Goal: Task Accomplishment & Management: Complete application form

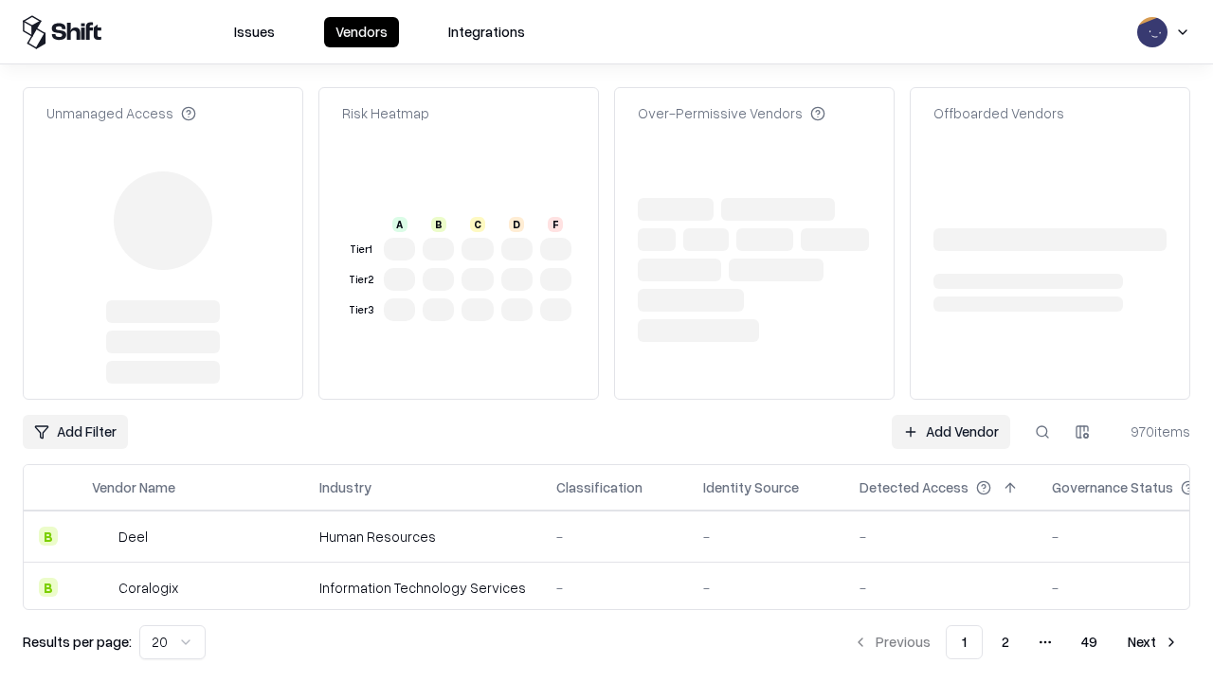
click at [951, 415] on link "Add Vendor" at bounding box center [951, 432] width 118 height 34
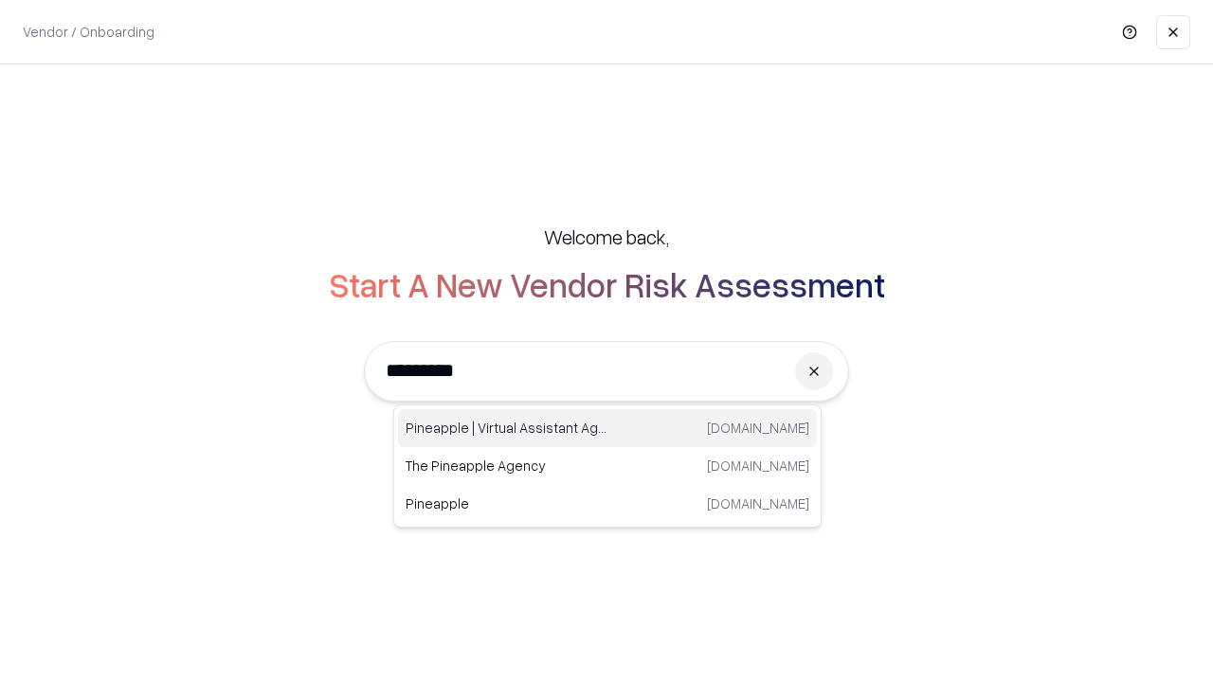
click at [608, 428] on div "Pineapple | Virtual Assistant Agency trypineapple.com" at bounding box center [607, 428] width 419 height 38
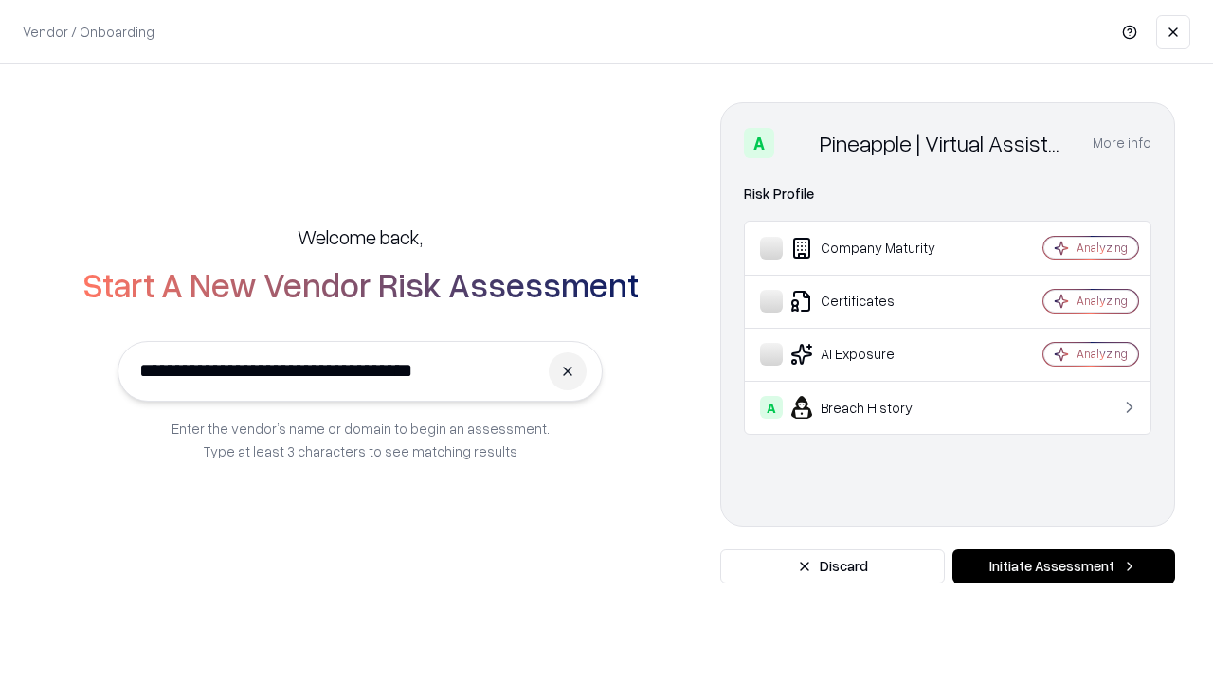
type input "**********"
click at [1064, 567] on button "Initiate Assessment" at bounding box center [1064, 567] width 223 height 34
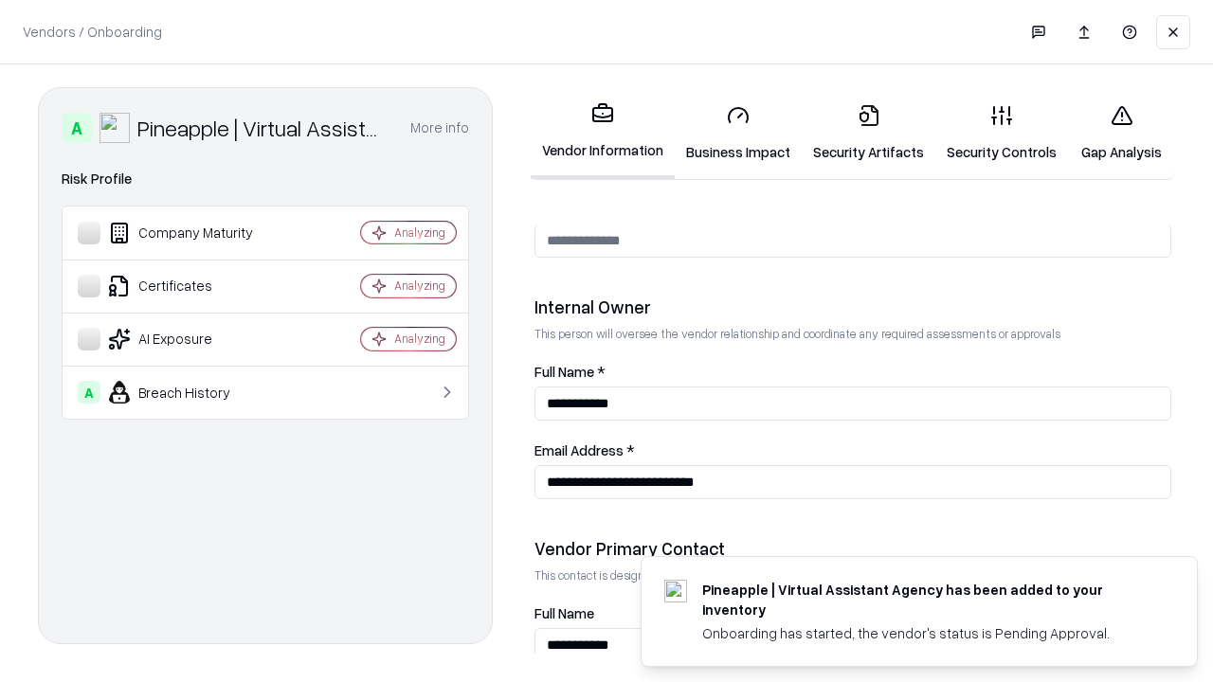
scroll to position [982, 0]
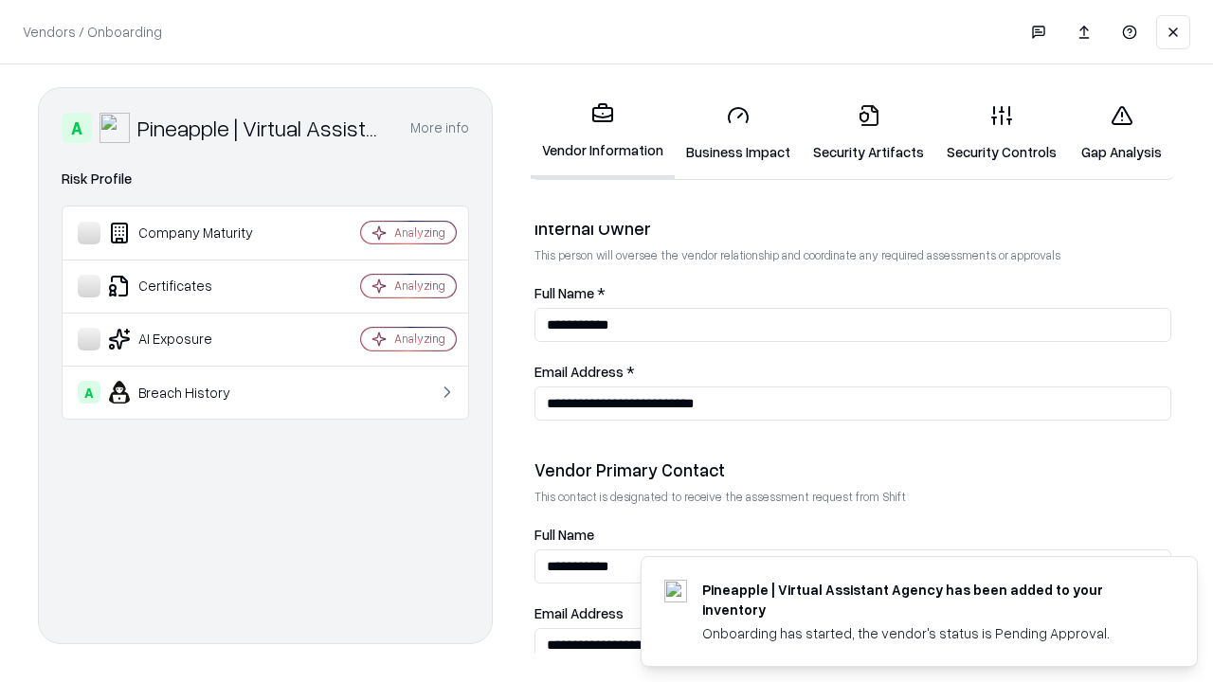
click at [738, 133] on link "Business Impact" at bounding box center [738, 133] width 127 height 88
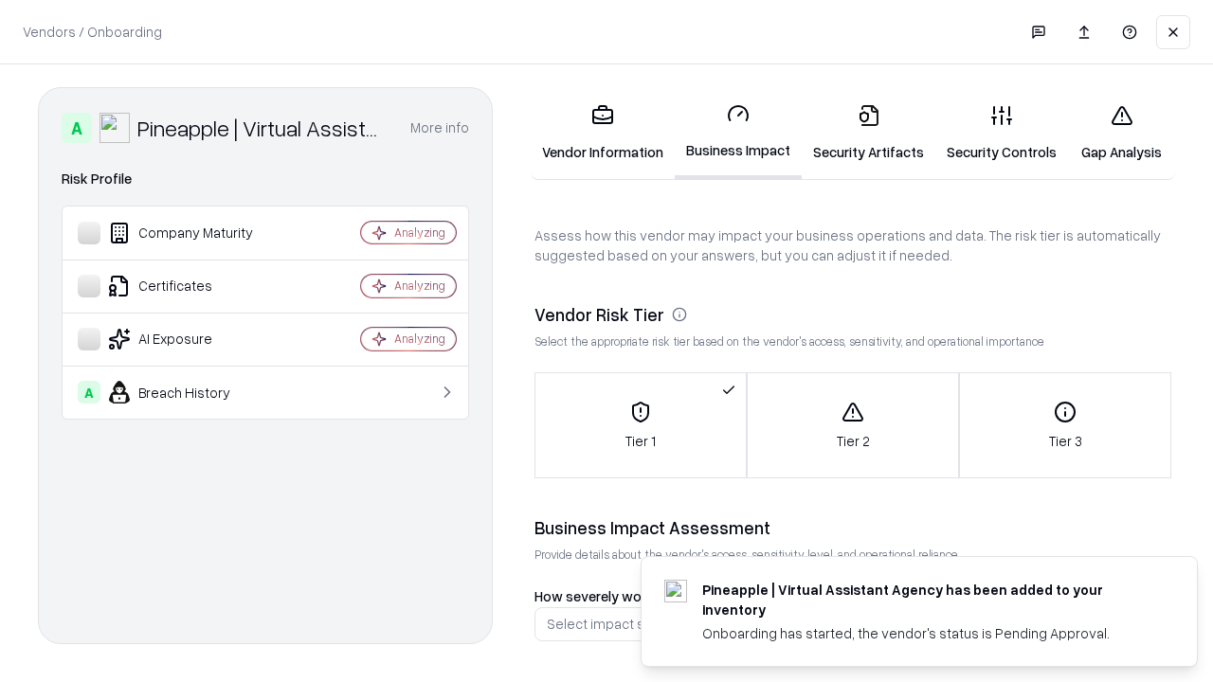
click at [868, 133] on link "Security Artifacts" at bounding box center [869, 133] width 134 height 88
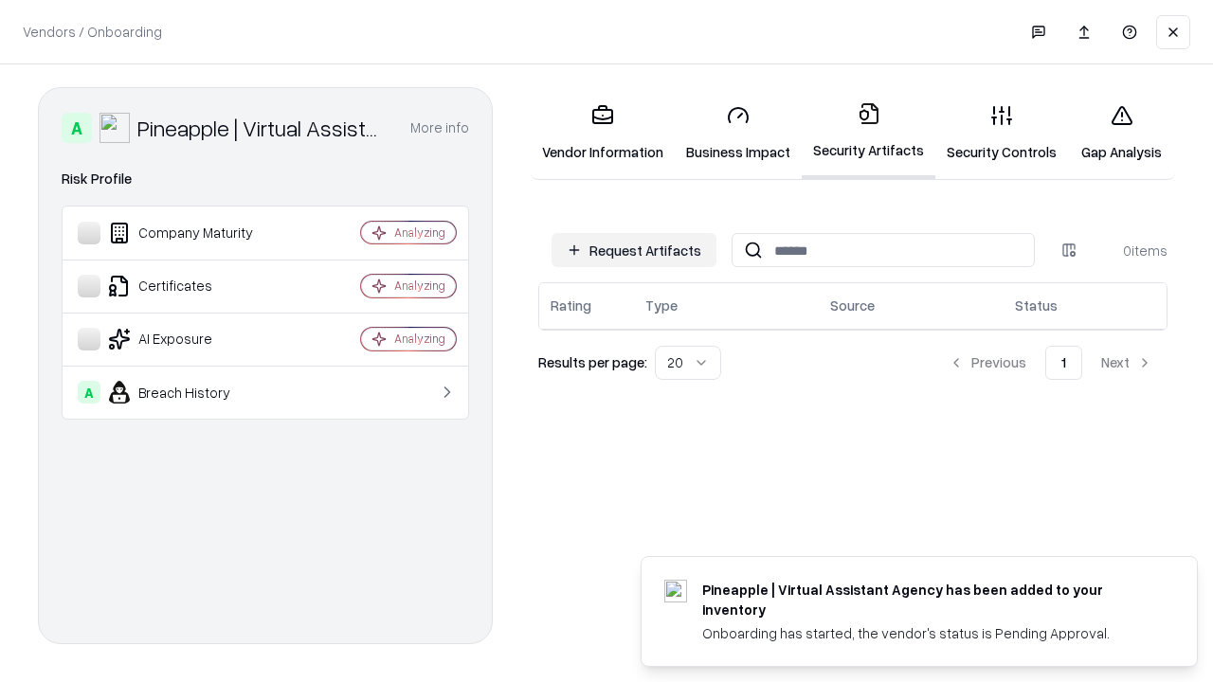
click at [634, 250] on button "Request Artifacts" at bounding box center [634, 250] width 165 height 34
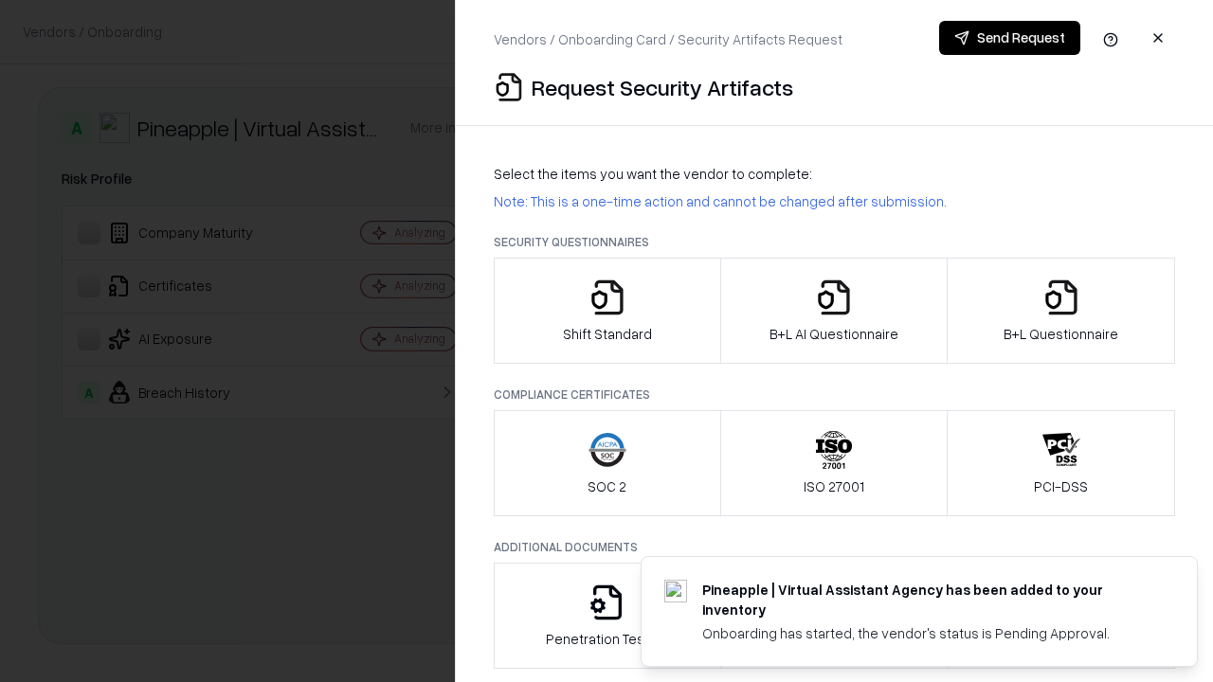
click at [607, 311] on icon "button" at bounding box center [608, 298] width 38 height 38
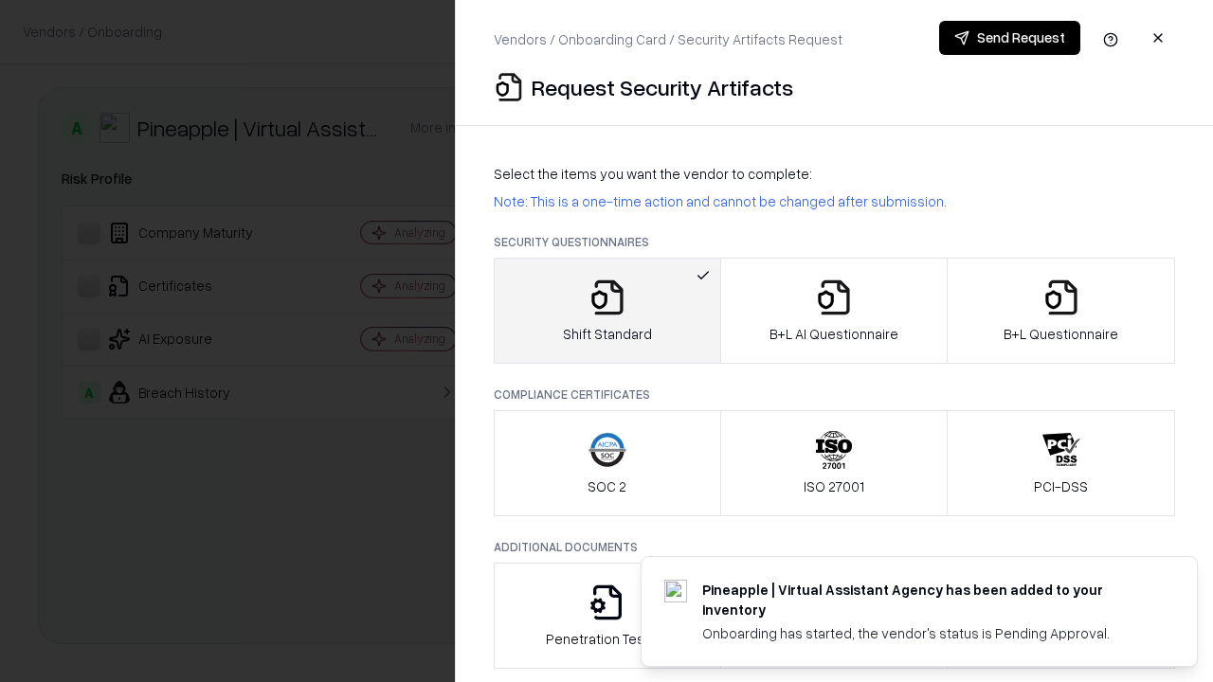
click at [1010, 38] on button "Send Request" at bounding box center [1009, 38] width 141 height 34
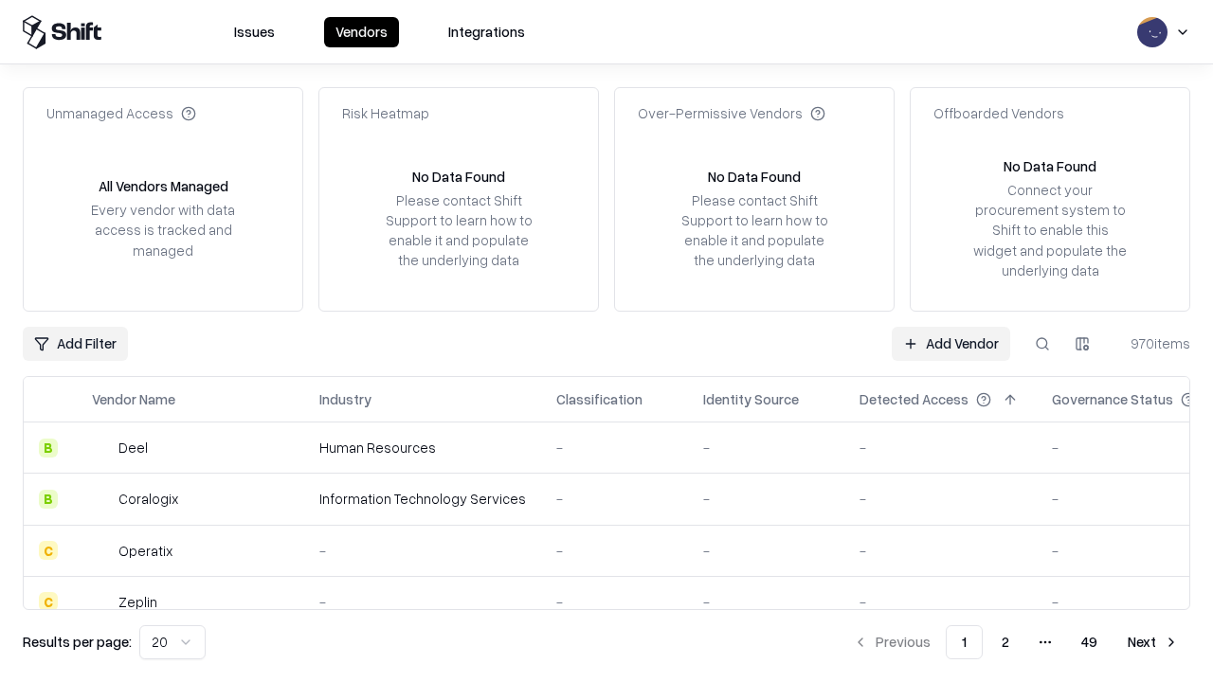
click at [1043, 343] on button at bounding box center [1043, 344] width 34 height 34
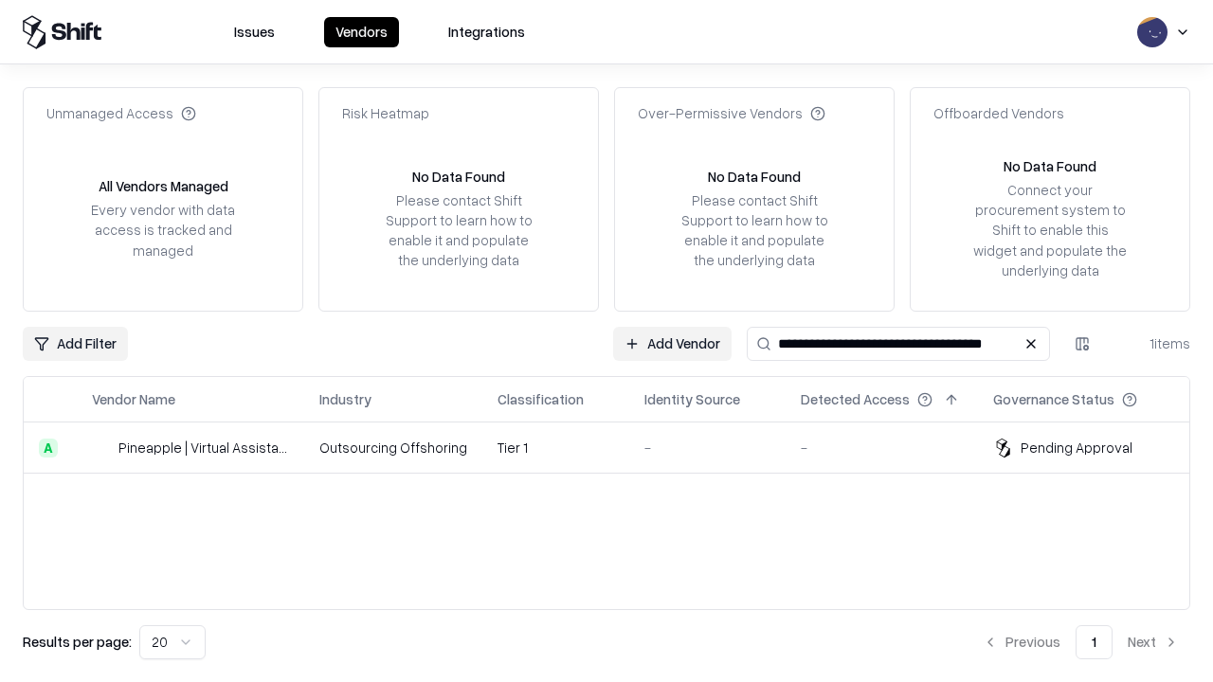
type input "**********"
click at [618, 447] on td "Tier 1" at bounding box center [555, 448] width 147 height 51
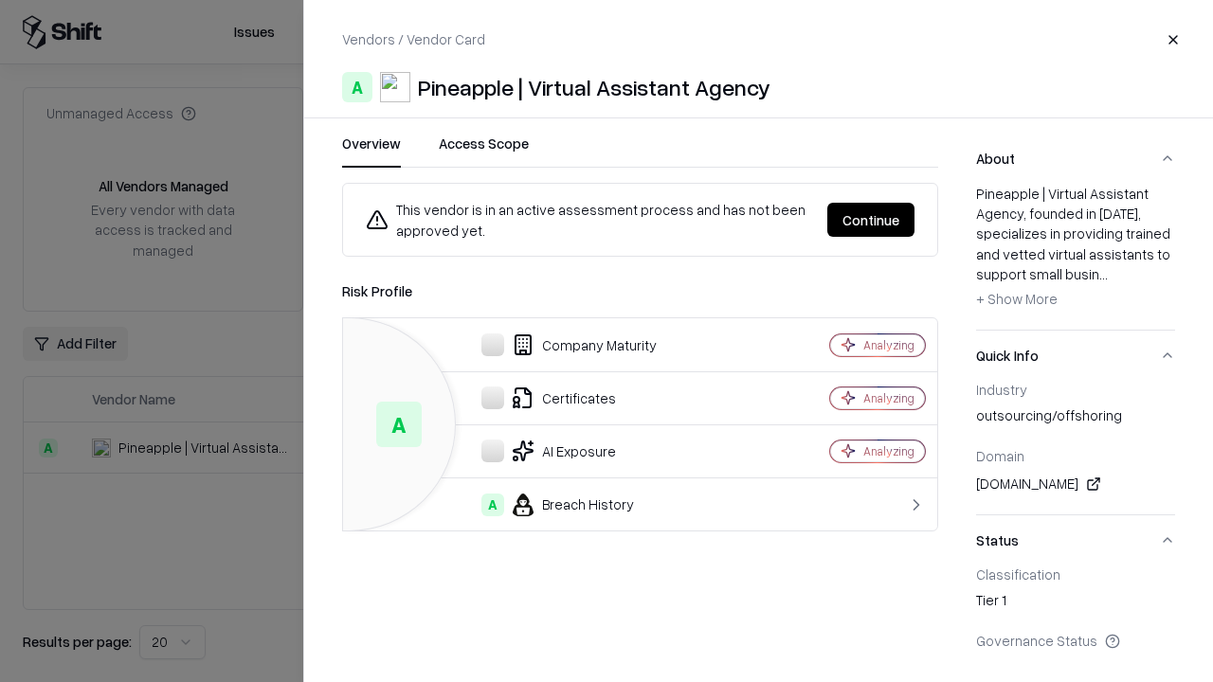
click at [871, 220] on button "Continue" at bounding box center [871, 220] width 87 height 34
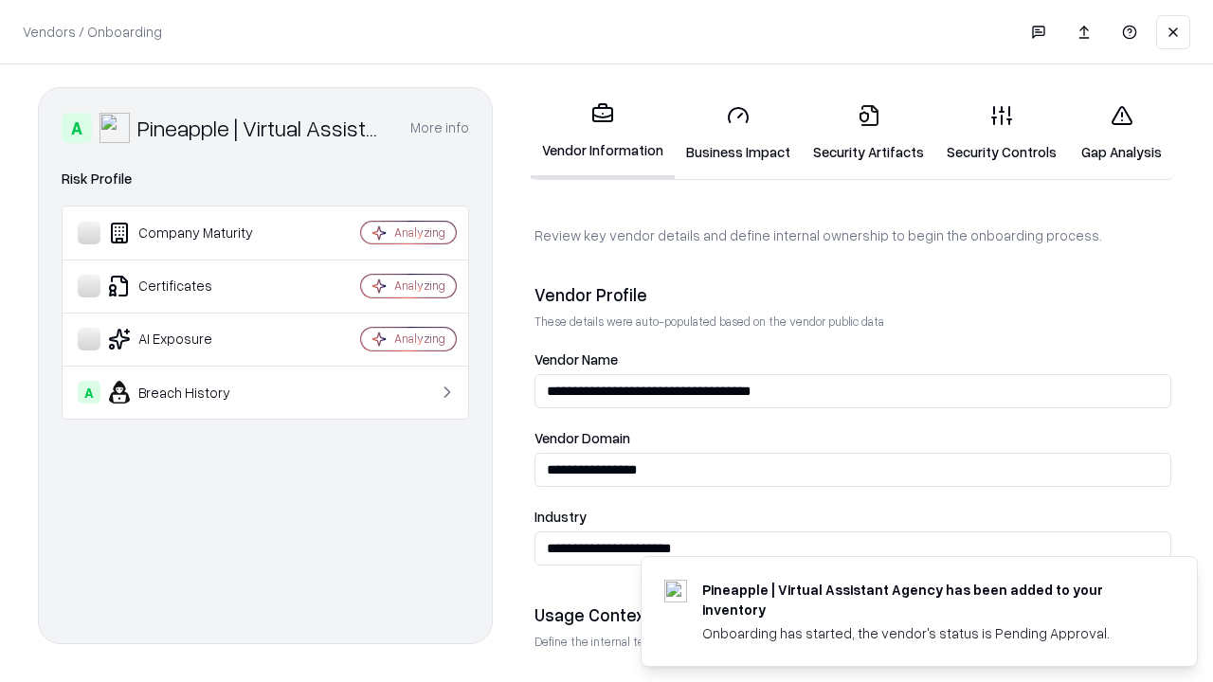
click at [868, 133] on link "Security Artifacts" at bounding box center [869, 133] width 134 height 88
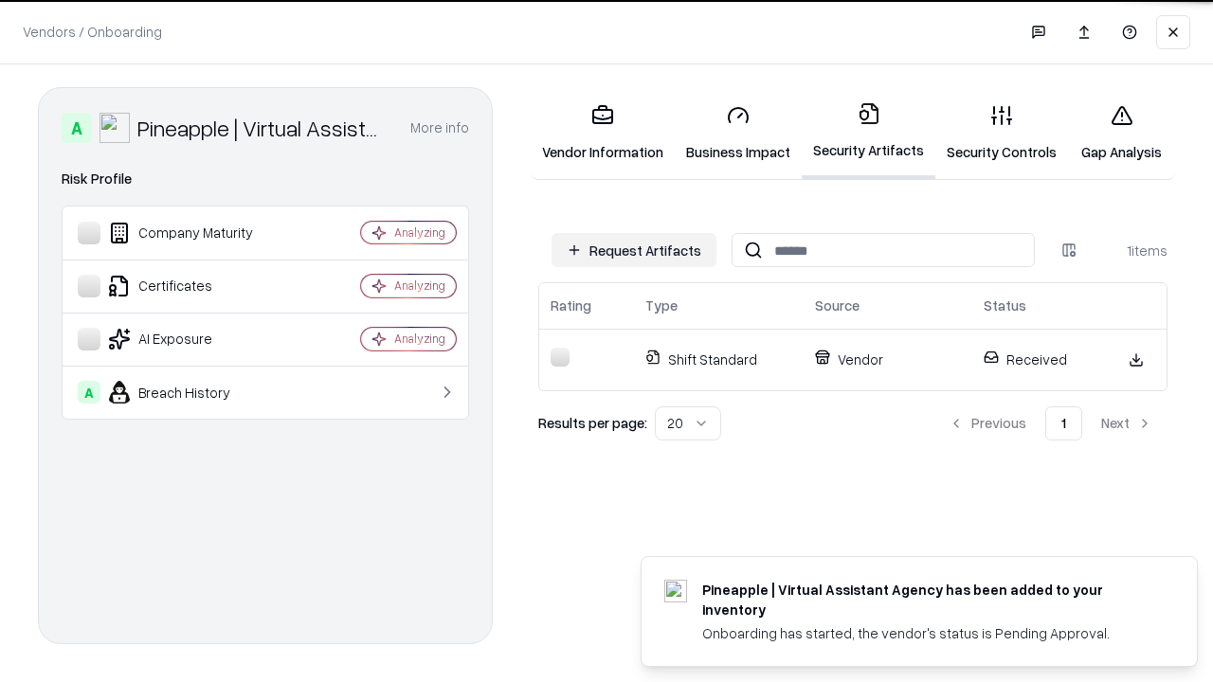
click at [1121, 133] on link "Gap Analysis" at bounding box center [1121, 133] width 107 height 88
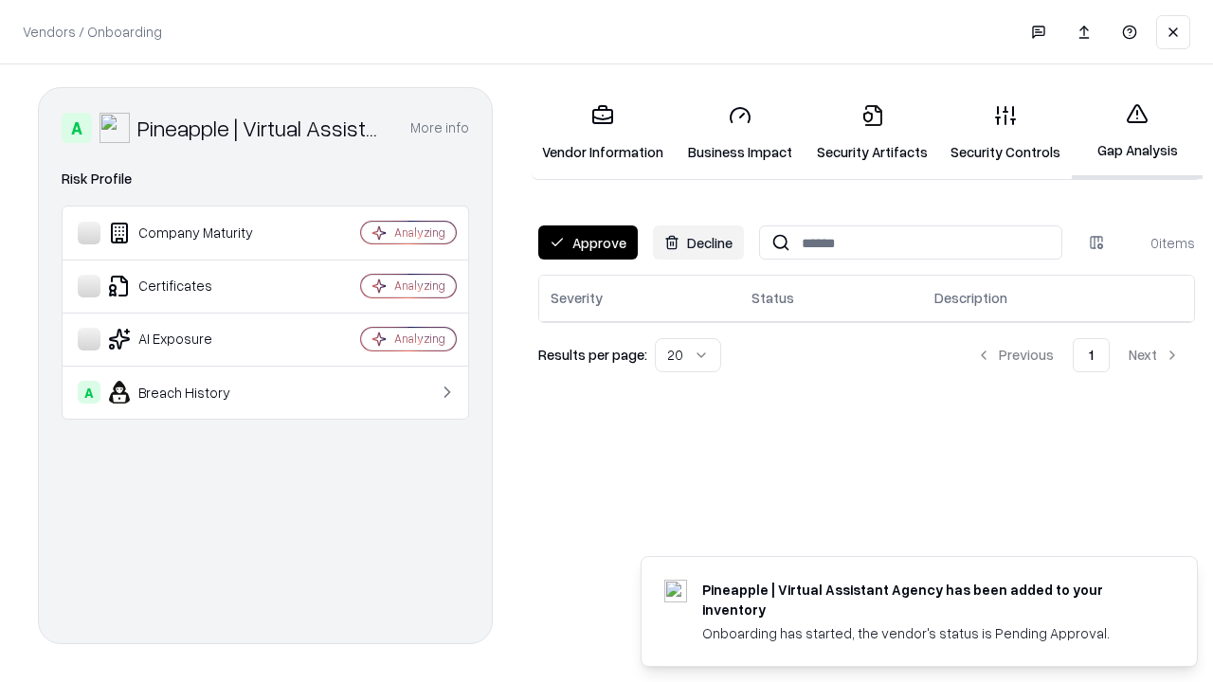
click at [588, 243] on button "Approve" at bounding box center [588, 243] width 100 height 34
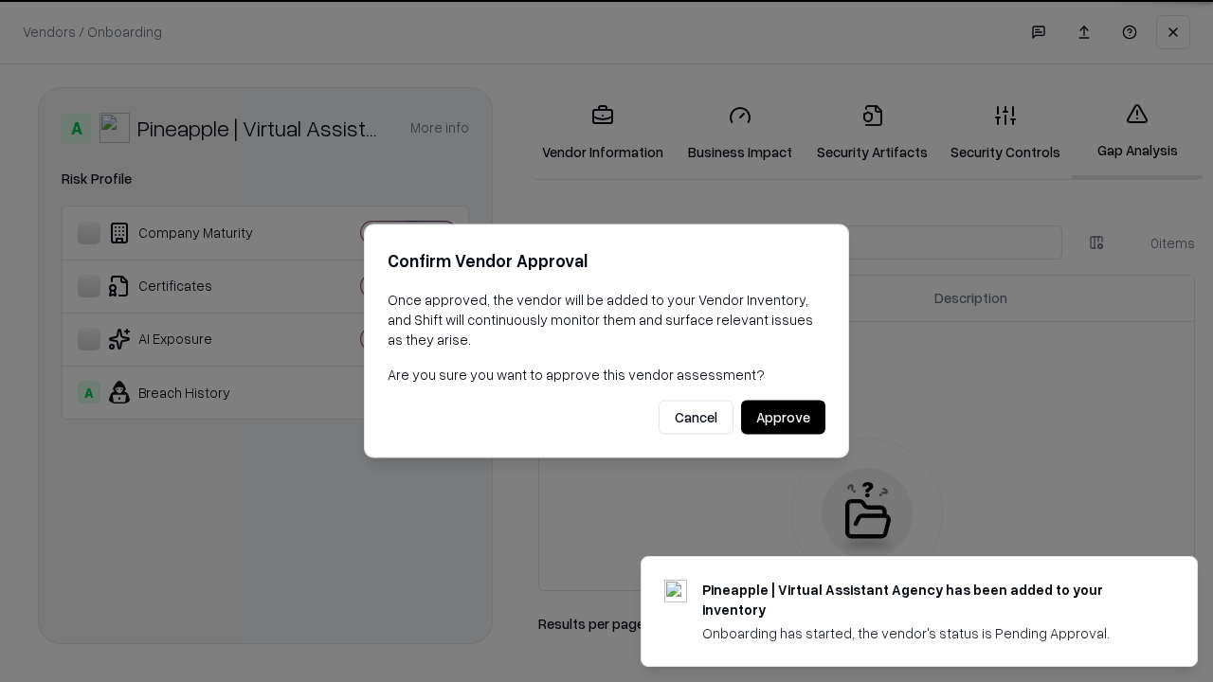
click at [783, 417] on button "Approve" at bounding box center [783, 418] width 84 height 34
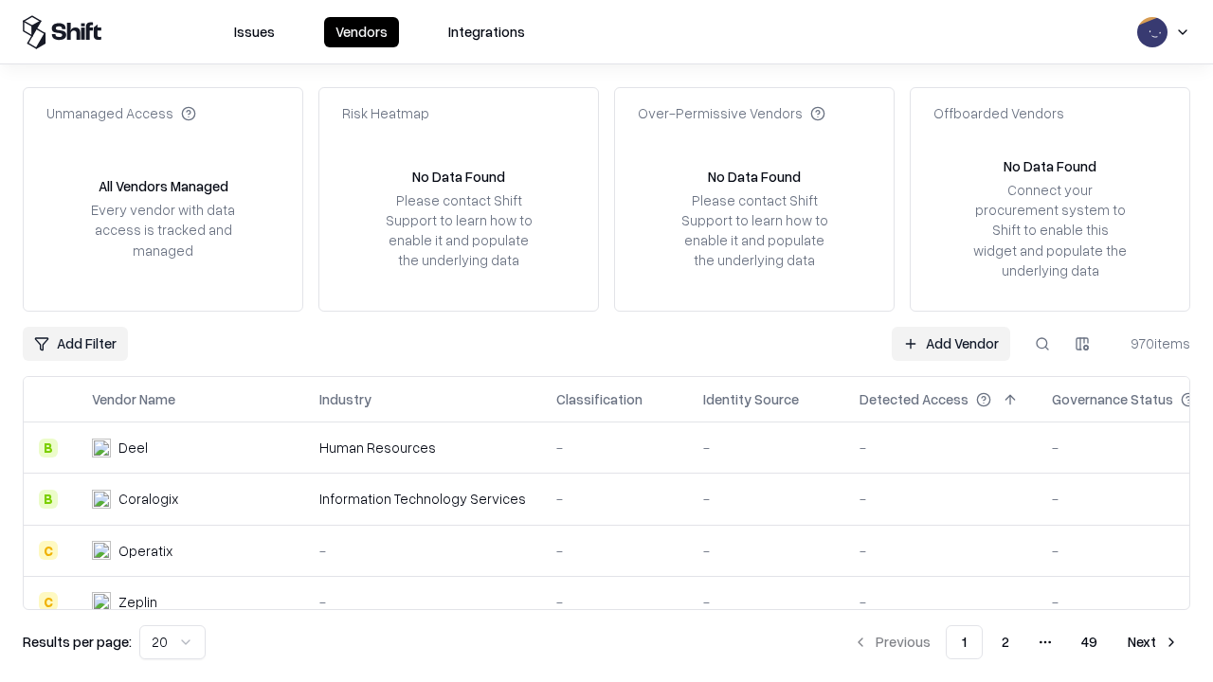
type input "**********"
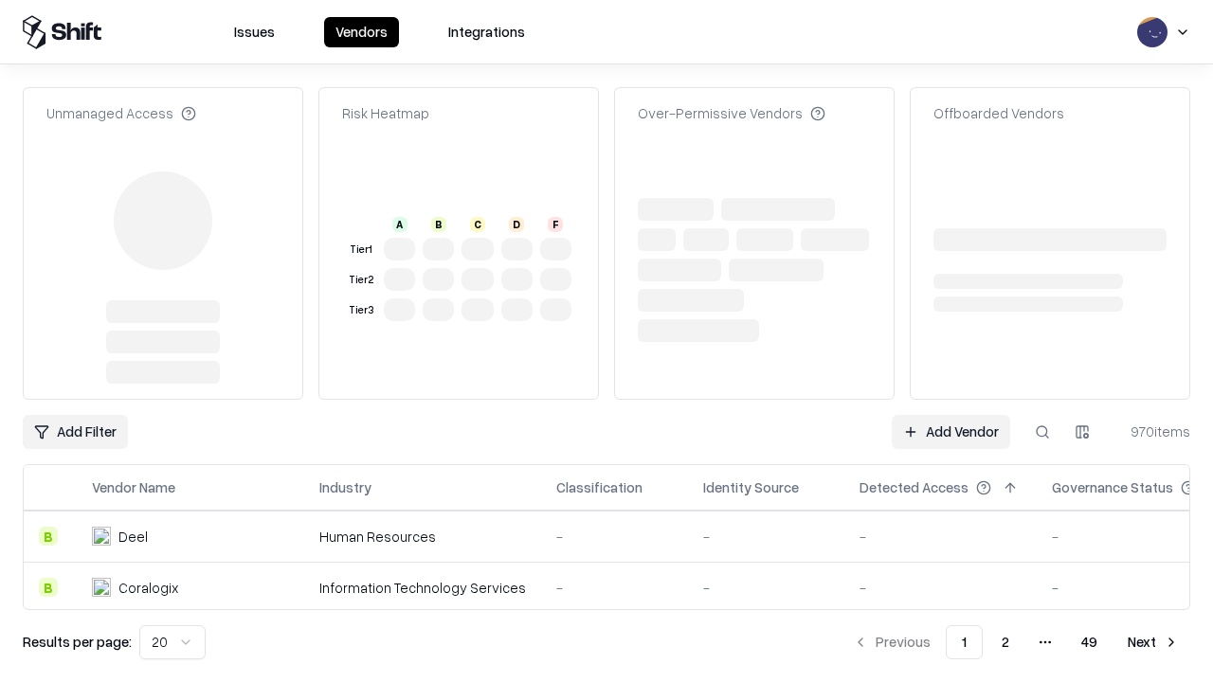
click at [951, 415] on link "Add Vendor" at bounding box center [951, 432] width 118 height 34
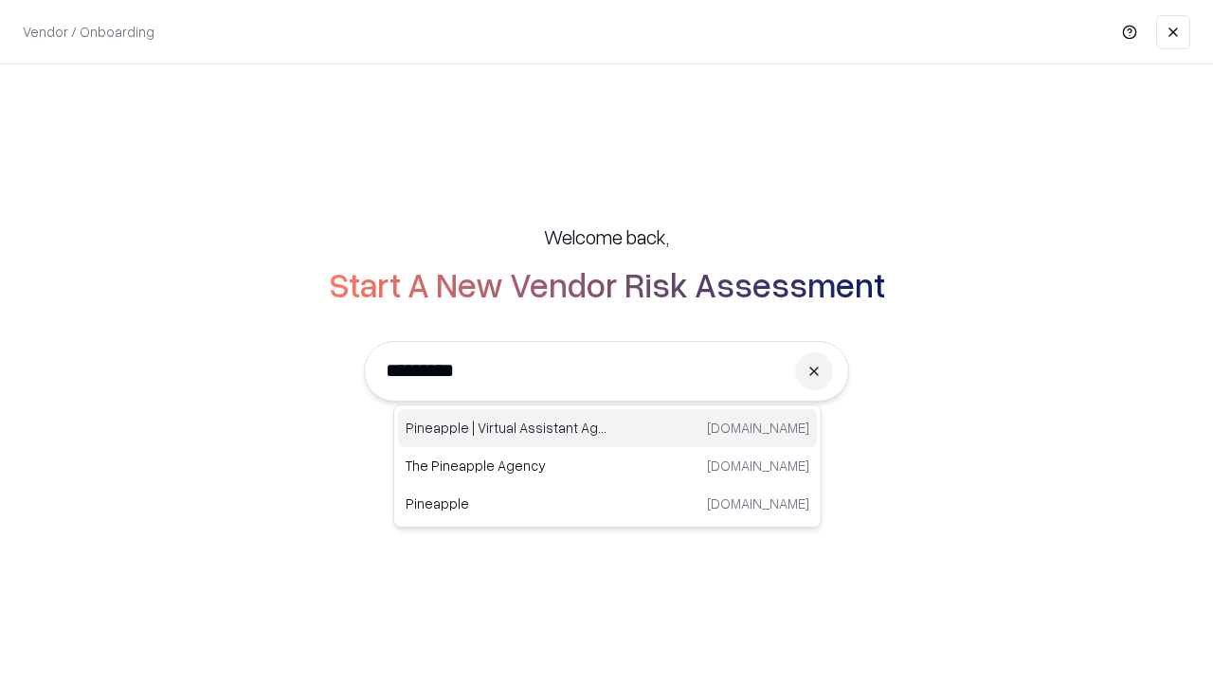
click at [608, 428] on div "Pineapple | Virtual Assistant Agency trypineapple.com" at bounding box center [607, 428] width 419 height 38
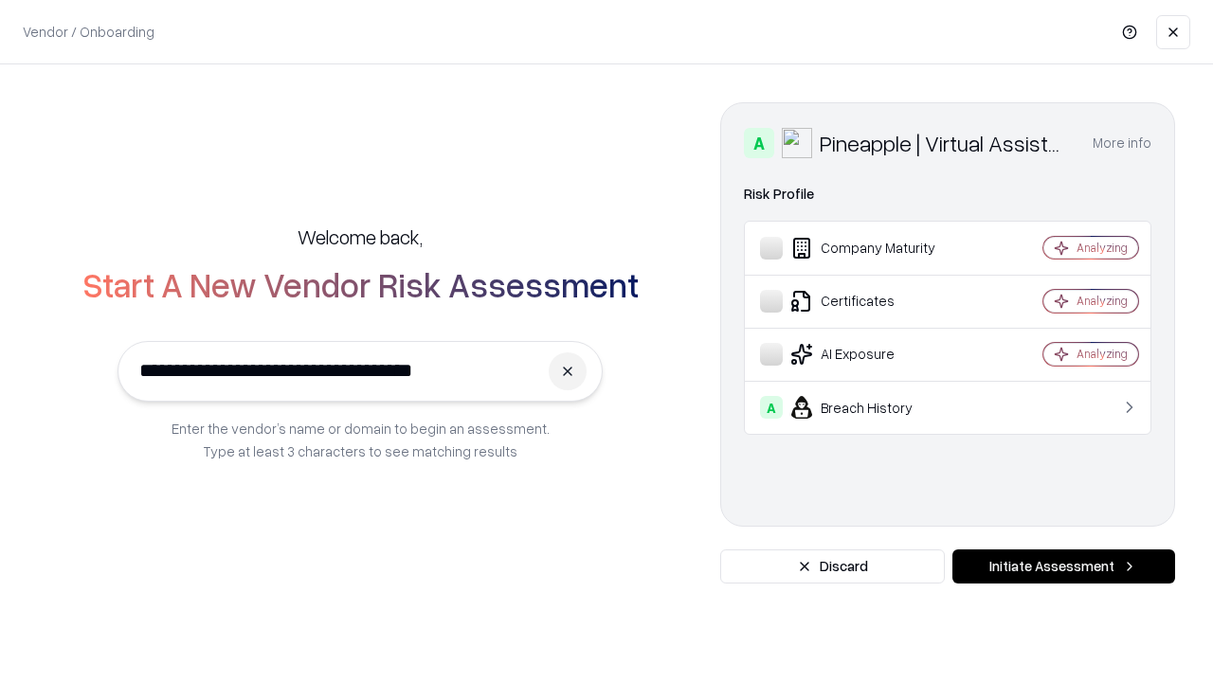
type input "**********"
click at [1064, 567] on button "Initiate Assessment" at bounding box center [1064, 567] width 223 height 34
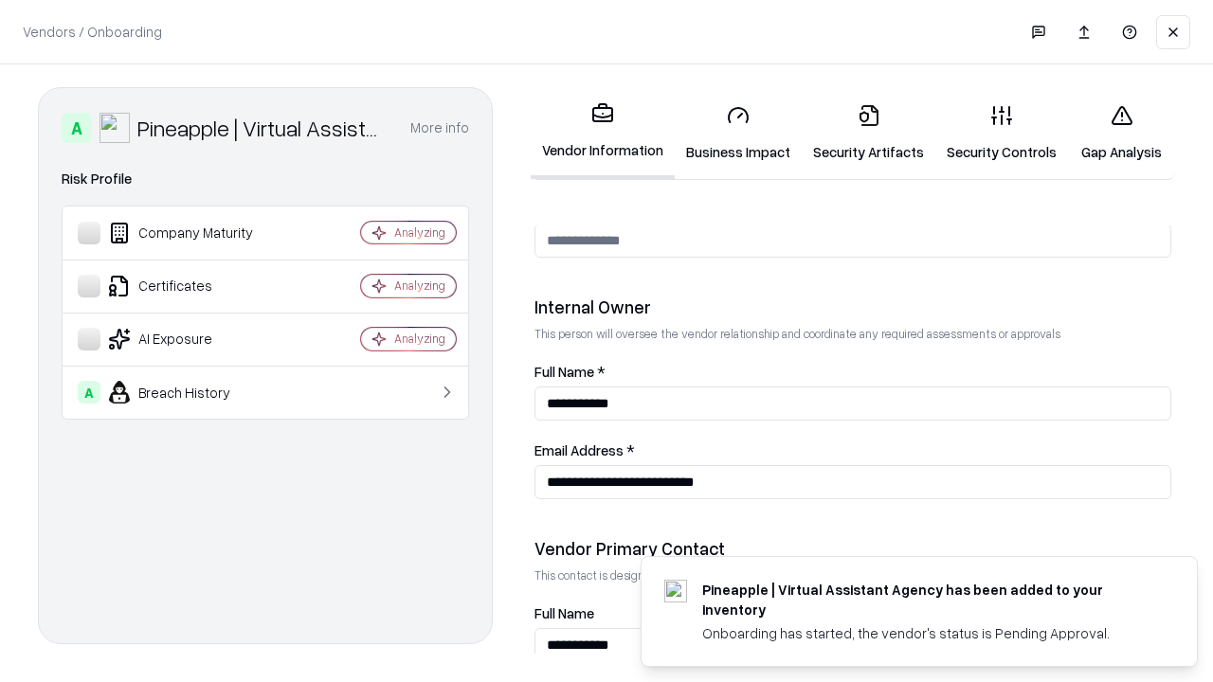
scroll to position [982, 0]
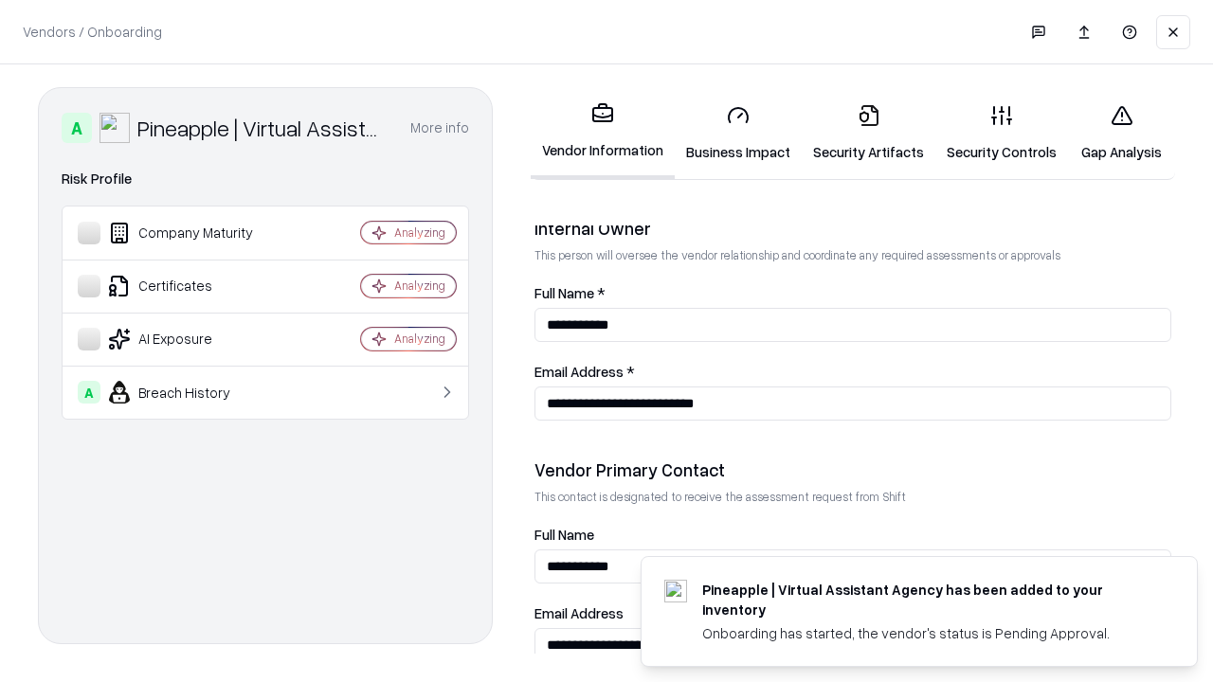
click at [1121, 133] on link "Gap Analysis" at bounding box center [1121, 133] width 107 height 88
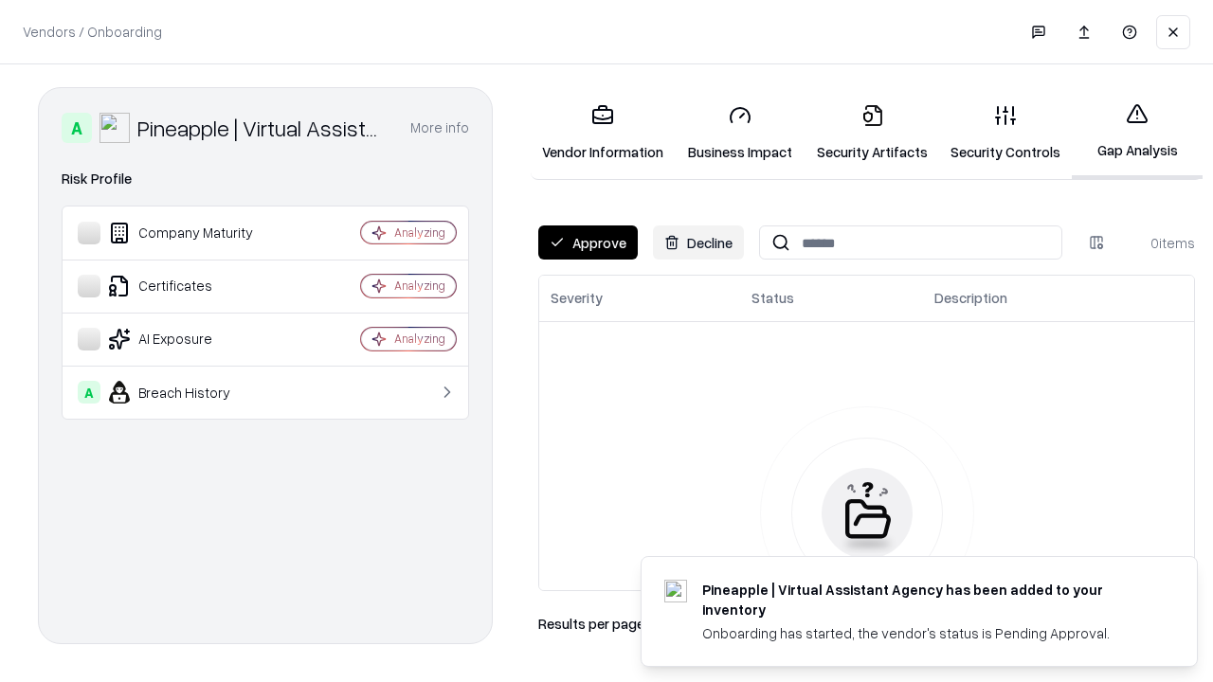
click at [588, 243] on button "Approve" at bounding box center [588, 243] width 100 height 34
